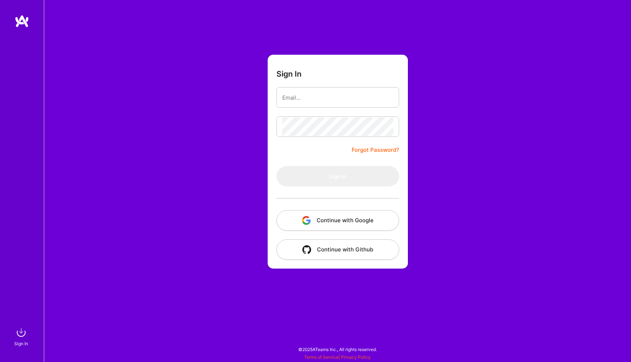
click at [306, 219] on img "button" at bounding box center [306, 220] width 9 height 9
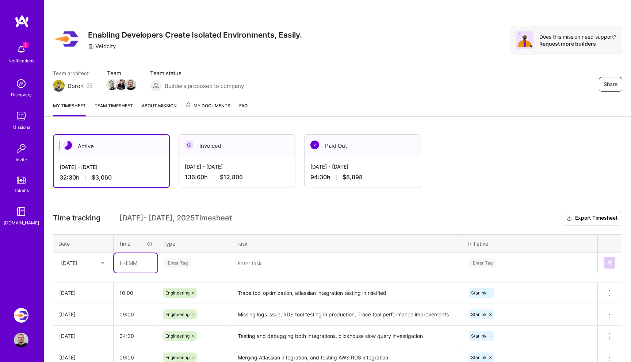
click at [135, 257] on input "text" at bounding box center [135, 262] width 43 height 19
type input "04:30"
click at [196, 260] on div "Enter Tag" at bounding box center [194, 262] width 72 height 19
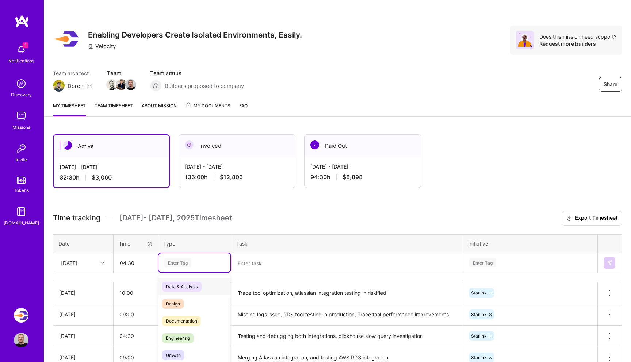
scroll to position [25, 0]
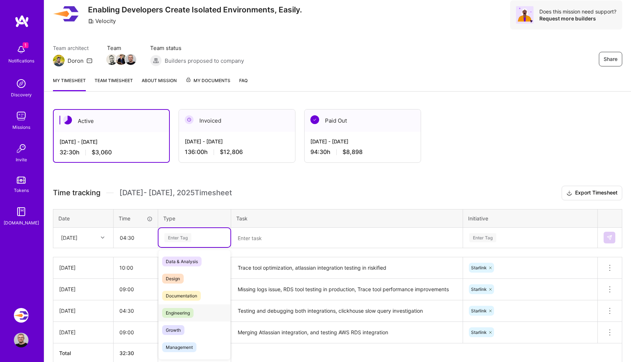
click at [183, 313] on span "Engineering" at bounding box center [177, 313] width 31 height 10
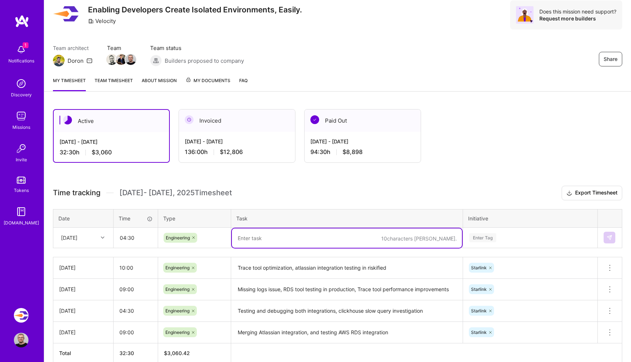
click at [279, 240] on textarea at bounding box center [347, 238] width 230 height 19
type textarea "Jira integration auth issue"
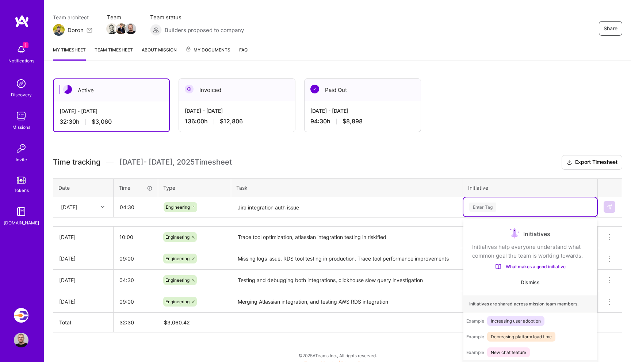
scroll to position [62, 0]
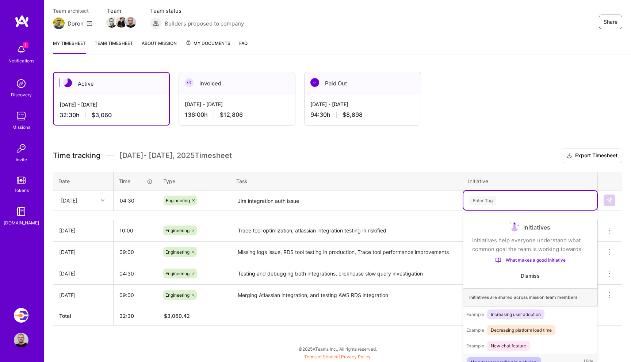
click at [517, 210] on div "option New researcher flow in webview focused, 1 of 3. 3 results available. Use…" at bounding box center [530, 200] width 134 height 19
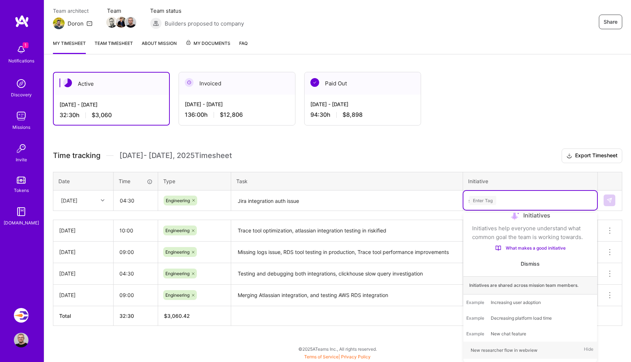
scroll to position [62, 0]
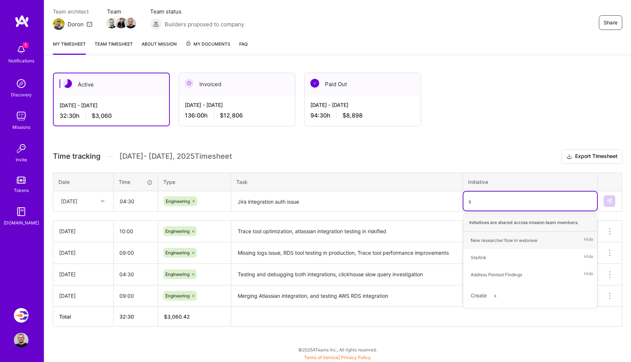
type input "st"
click at [498, 241] on div "Starlink Hide" at bounding box center [530, 240] width 134 height 17
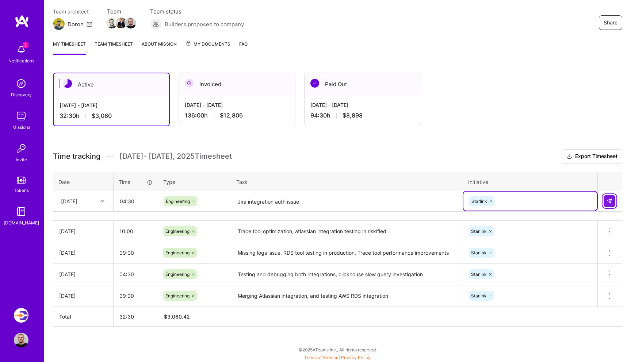
click at [610, 199] on img at bounding box center [609, 201] width 6 height 6
